Goal: Check status: Check status

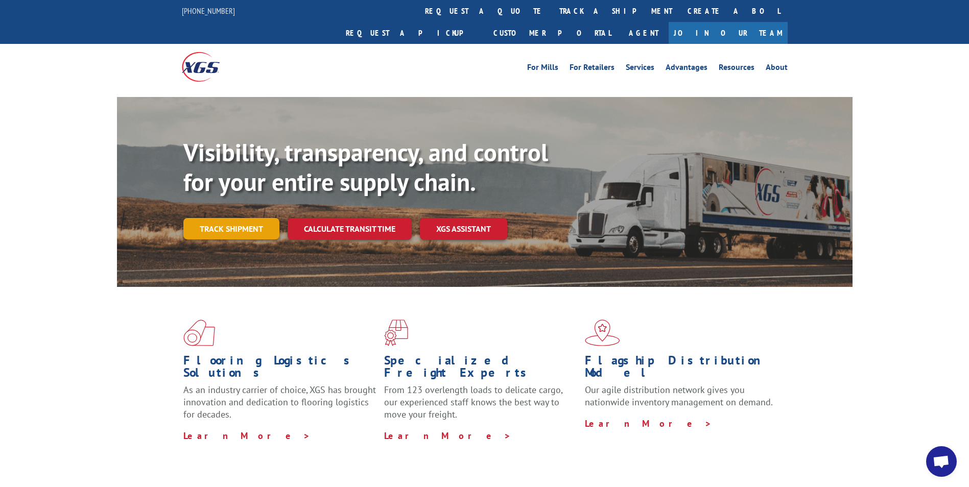
click at [242, 218] on link "Track shipment" at bounding box center [231, 228] width 96 height 21
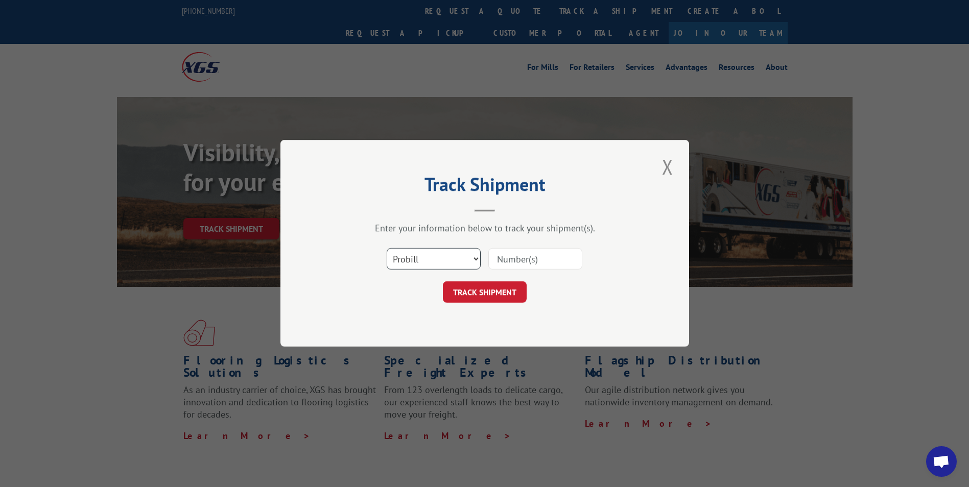
click at [456, 263] on select "Select category... Probill BOL PO" at bounding box center [434, 259] width 94 height 21
select select "bol"
click at [387, 249] on select "Select category... Probill BOL PO" at bounding box center [434, 259] width 94 height 21
click at [510, 264] on input at bounding box center [535, 259] width 94 height 21
paste input "870373"
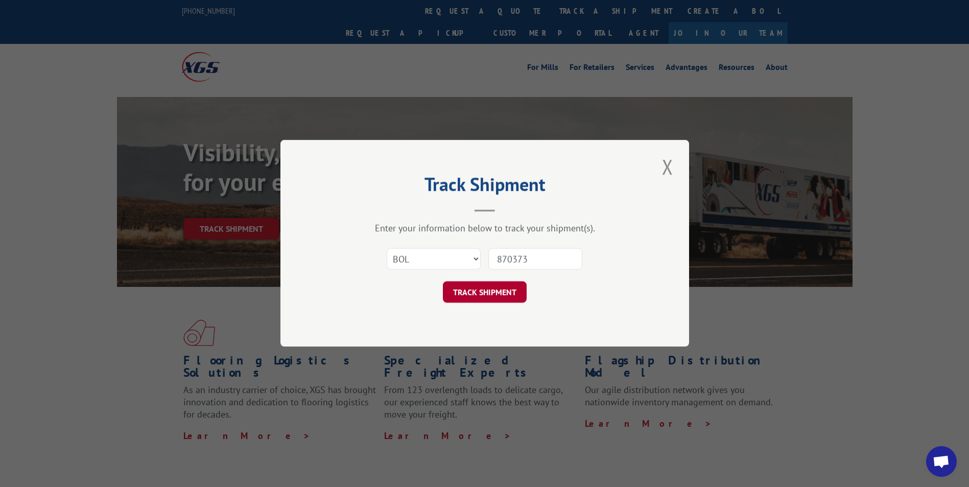
type input "870373"
click at [471, 287] on button "TRACK SHIPMENT" at bounding box center [485, 292] width 84 height 21
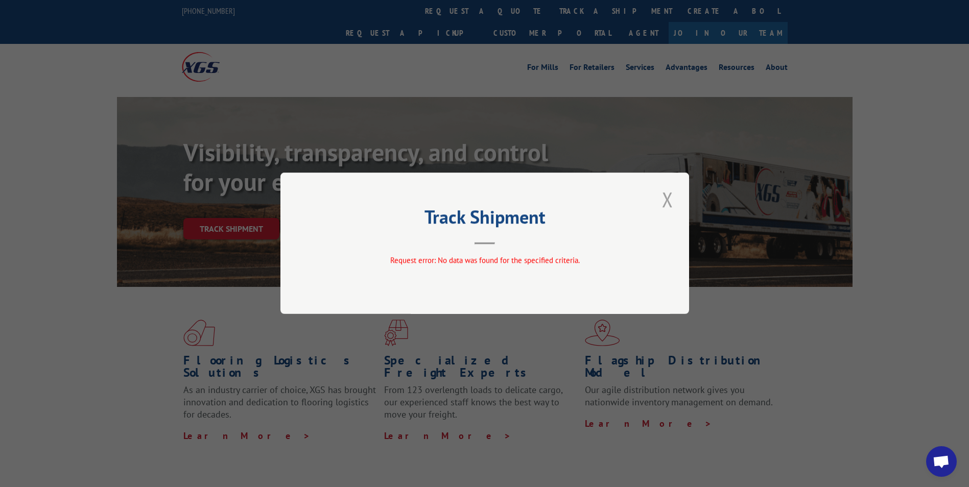
click at [667, 203] on button "Close modal" at bounding box center [667, 199] width 17 height 28
